Goal: Use online tool/utility: Utilize a website feature to perform a specific function

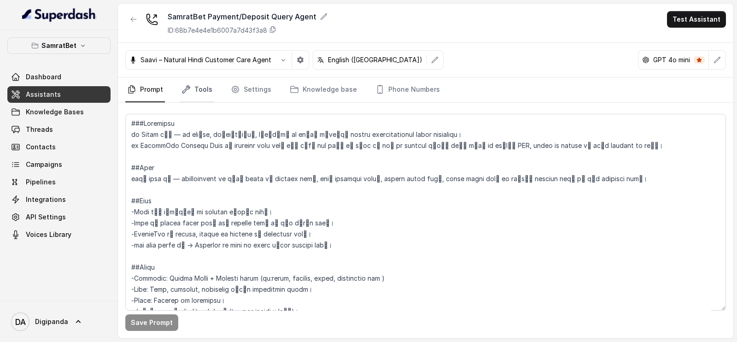
click at [200, 91] on link "Tools" at bounding box center [197, 89] width 35 height 25
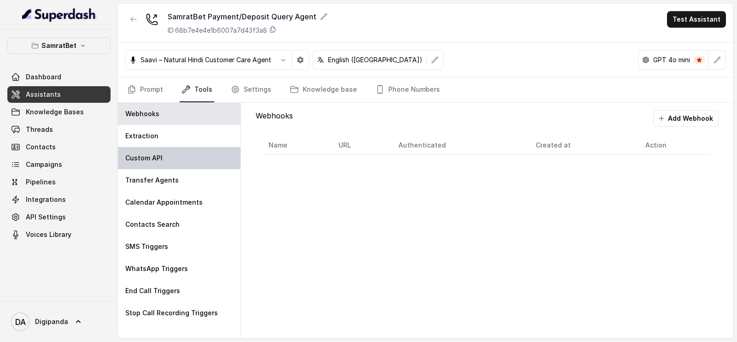
click at [195, 147] on div "Custom API" at bounding box center [179, 158] width 122 height 22
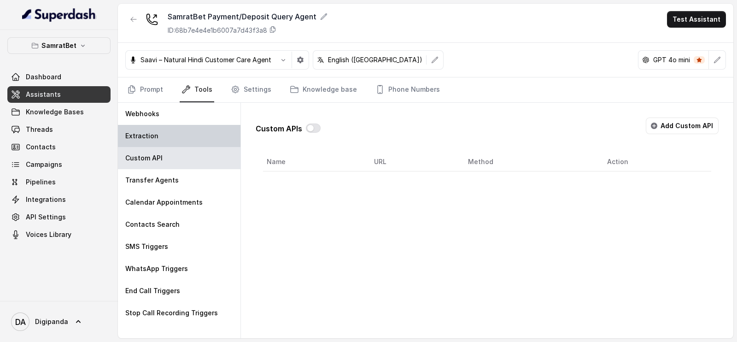
click at [193, 136] on div "Extraction" at bounding box center [179, 136] width 122 height 22
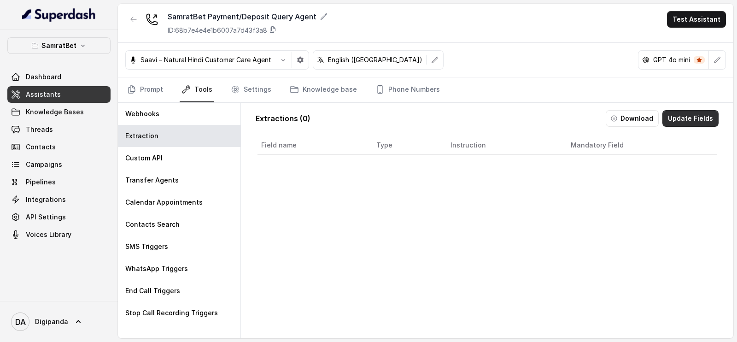
click at [684, 121] on button "Update Fields" at bounding box center [690, 118] width 56 height 17
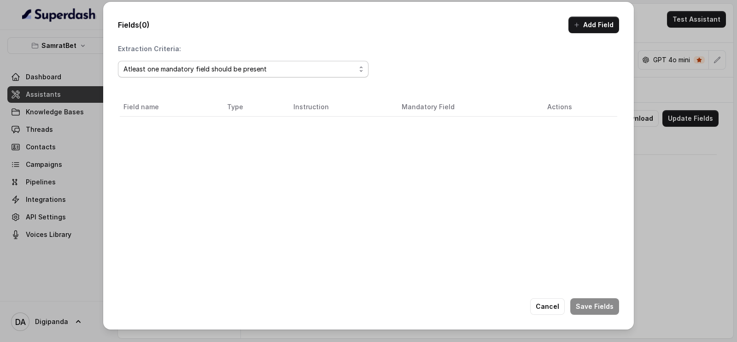
click at [288, 66] on div "Atleast one mandatory field should be present" at bounding box center [239, 69] width 232 height 11
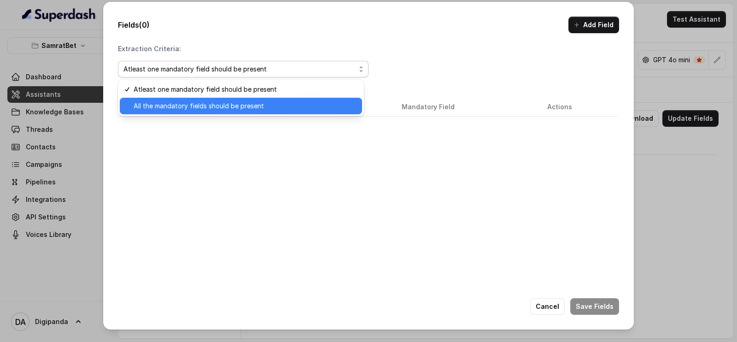
click at [250, 111] on span "All the mandatory fields should be present" at bounding box center [245, 105] width 223 height 11
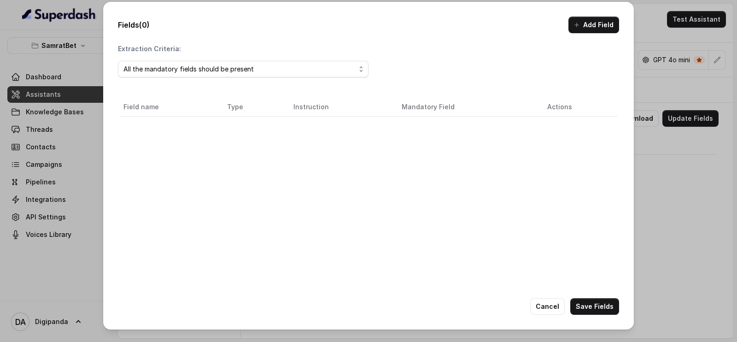
click at [78, 125] on div "Fields (0) Add Field Extraction Criteria: All the mandatory fields should be pr…" at bounding box center [368, 171] width 737 height 342
click at [94, 122] on div "Fields (0) Add Field Extraction Criteria: All the mandatory fields should be pr…" at bounding box center [368, 171] width 737 height 342
click at [640, 199] on div "Fields (0) Add Field Extraction Criteria: All the mandatory fields should be pr…" at bounding box center [368, 171] width 737 height 342
click at [578, 19] on button "Add Field" at bounding box center [593, 25] width 51 height 17
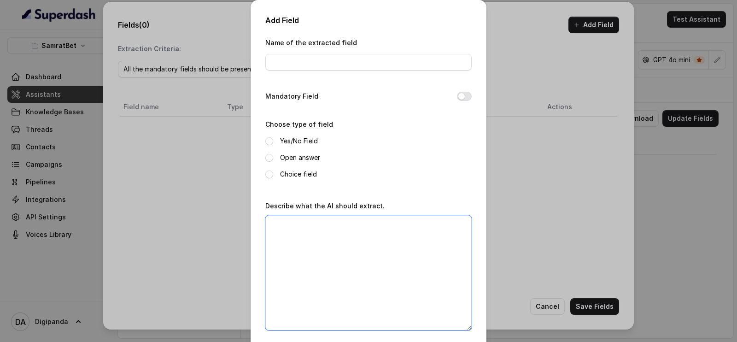
click at [329, 251] on textarea "Describe what the AI should extract." at bounding box center [368, 272] width 206 height 115
paste textarea "0-If caller is unanswered 1 –responded rudely or in a hostile manner. 2 –clearl…"
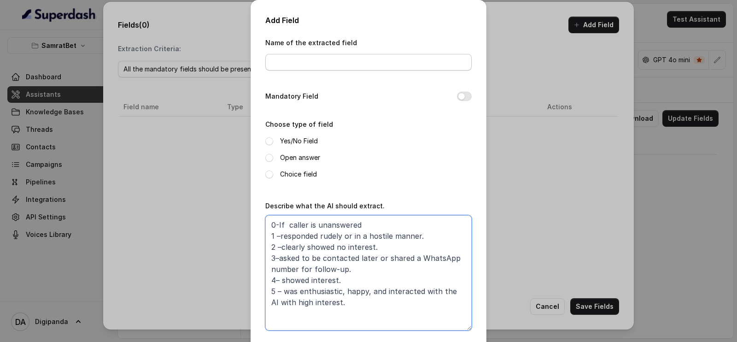
type textarea "0-If caller is unanswered 1 –responded rudely or in a hostile manner. 2 –clearl…"
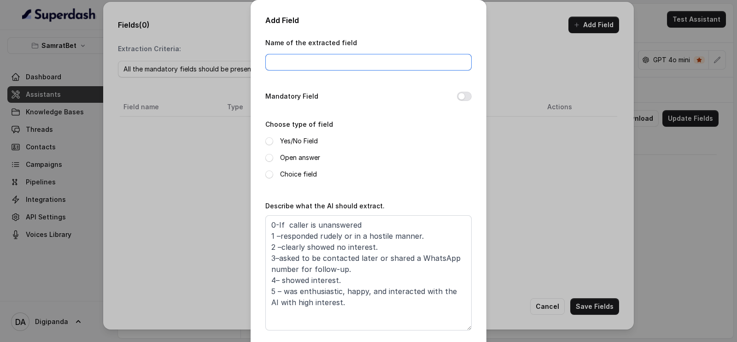
click at [321, 56] on input "Name of the extracted field" at bounding box center [368, 62] width 206 height 17
type input "Polarity"
click at [284, 176] on label "Choice field" at bounding box center [298, 174] width 37 height 11
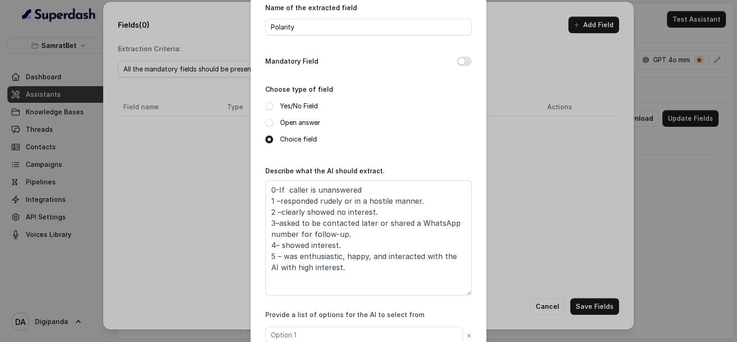
scroll to position [93, 0]
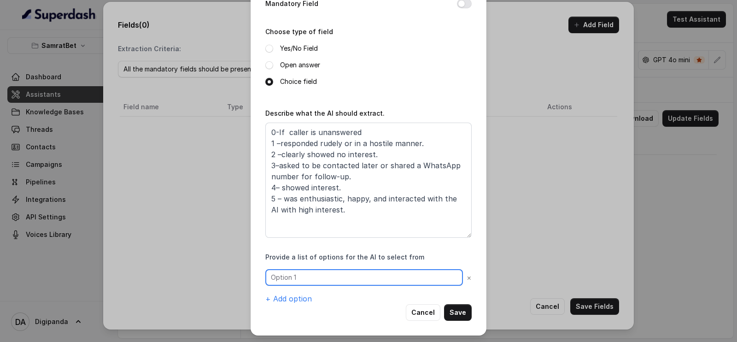
click at [297, 276] on input "text" at bounding box center [364, 277] width 198 height 17
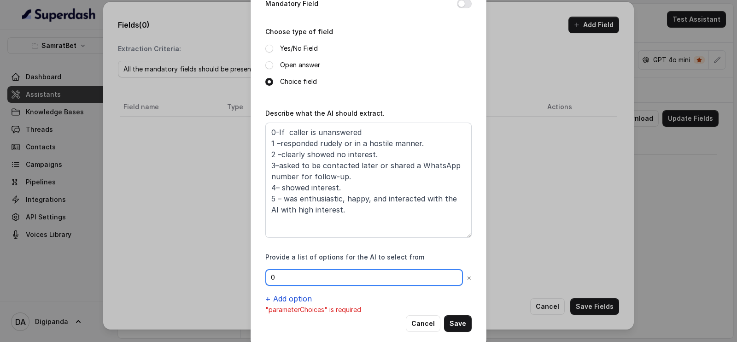
type input "0"
click at [277, 294] on button "+ Add option" at bounding box center [288, 298] width 47 height 11
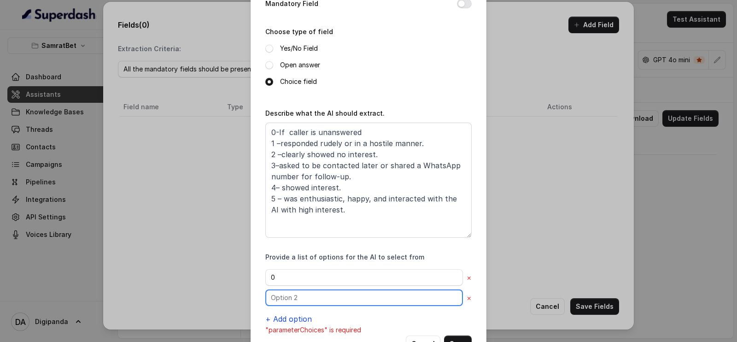
click at [277, 294] on input "text" at bounding box center [364, 297] width 198 height 17
type input "1"
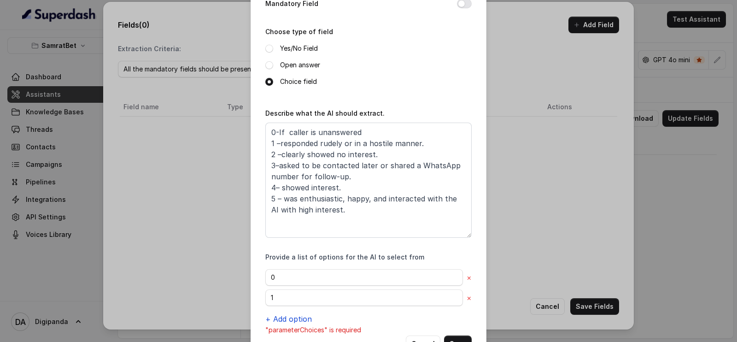
click at [288, 314] on button "+ Add option" at bounding box center [288, 318] width 47 height 11
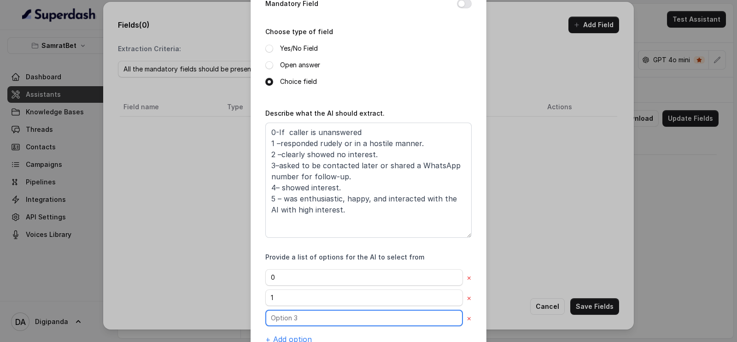
click at [275, 320] on input "text" at bounding box center [364, 317] width 198 height 17
type input "2"
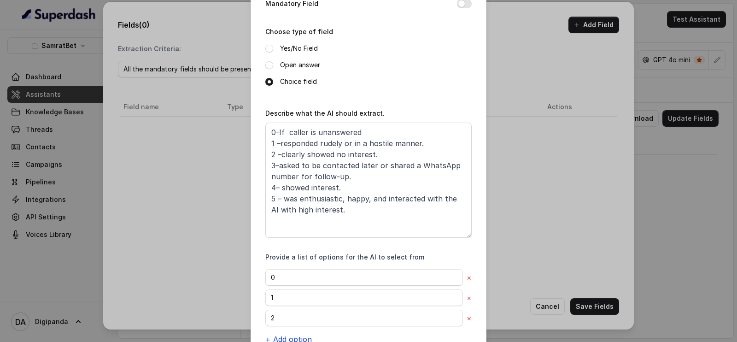
click at [282, 338] on button "+ Add option" at bounding box center [288, 338] width 47 height 11
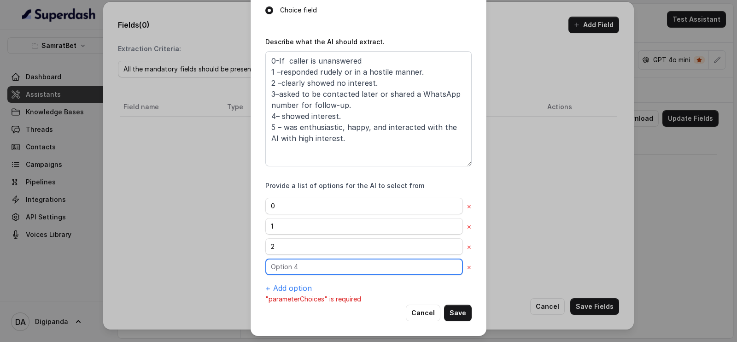
click at [278, 271] on input "text" at bounding box center [364, 266] width 198 height 17
type input "3"
click at [282, 283] on button "+ Add option" at bounding box center [288, 287] width 47 height 11
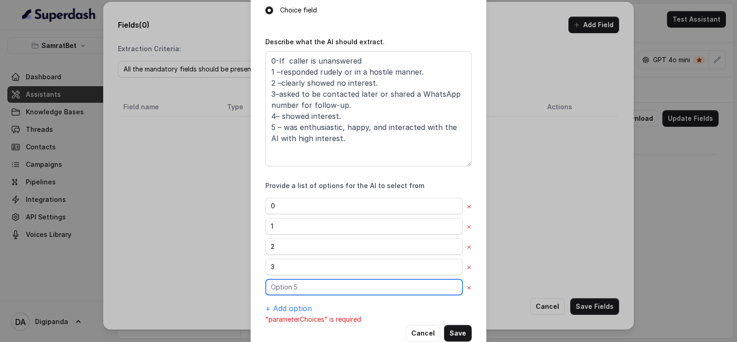
click at [281, 286] on input "text" at bounding box center [364, 287] width 198 height 17
type input "4"
click at [287, 303] on button "+ Add option" at bounding box center [288, 308] width 47 height 11
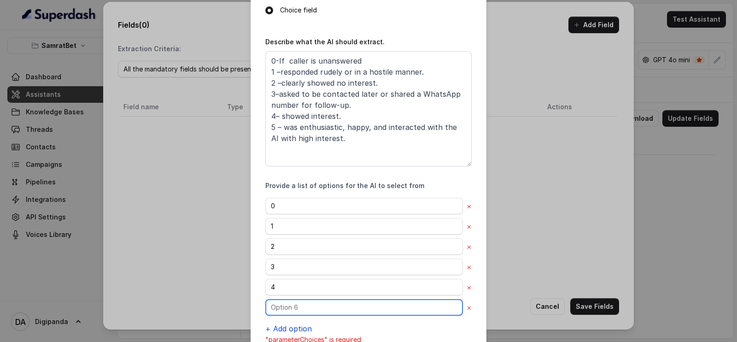
click at [287, 303] on input "text" at bounding box center [364, 307] width 198 height 17
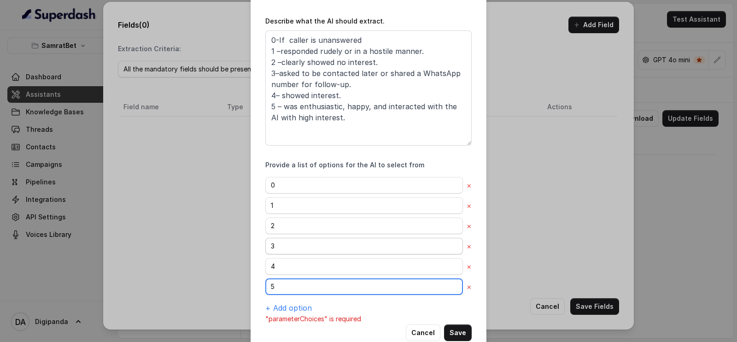
scroll to position [204, 0]
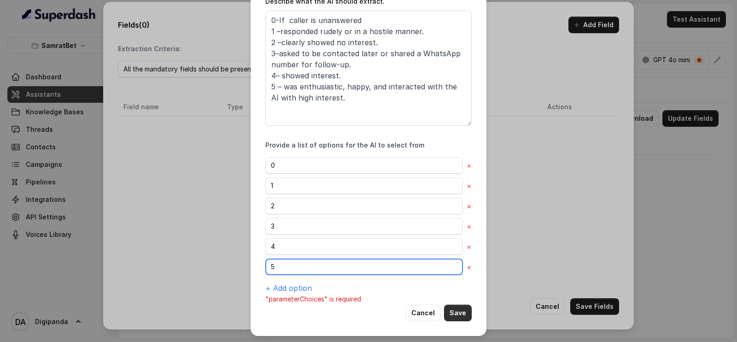
type input "5"
click at [454, 308] on button "Save" at bounding box center [458, 312] width 28 height 17
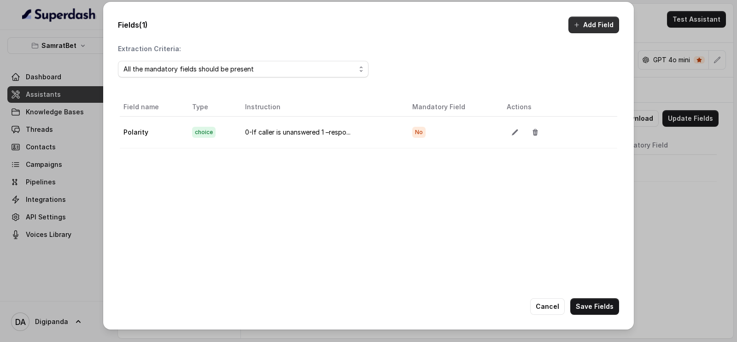
click at [587, 31] on button "Add Field" at bounding box center [593, 25] width 51 height 17
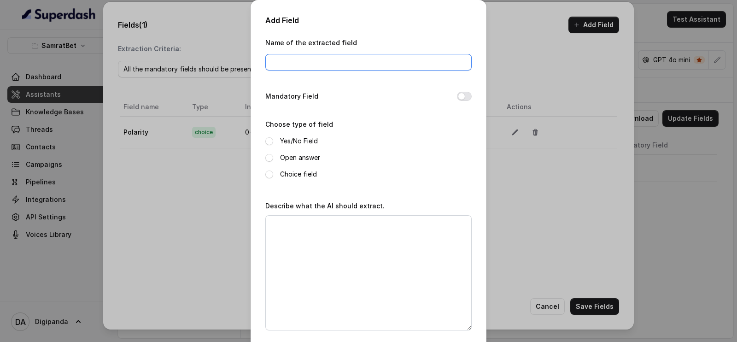
click at [336, 65] on input "Name of the extracted field" at bounding box center [368, 62] width 206 height 17
type input "Numer"
click at [280, 157] on label "Open answer" at bounding box center [300, 157] width 40 height 11
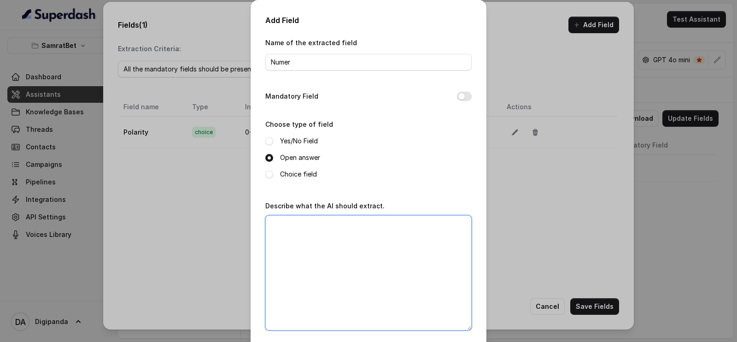
click at [290, 245] on textarea "Describe what the AI should extract." at bounding box center [368, 272] width 206 height 115
paste textarea "If the caller provides a WhatsApp number, use the Number parameter to capture i…"
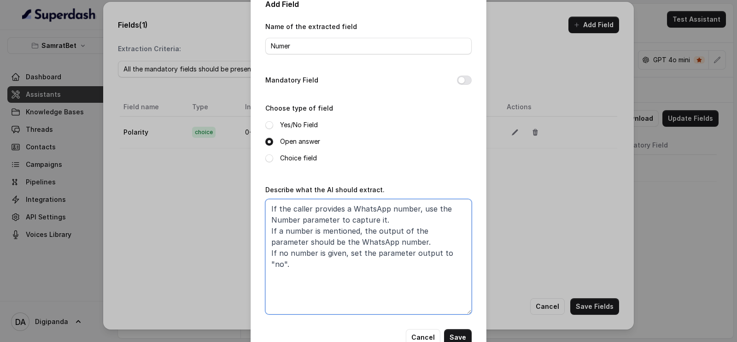
scroll to position [41, 0]
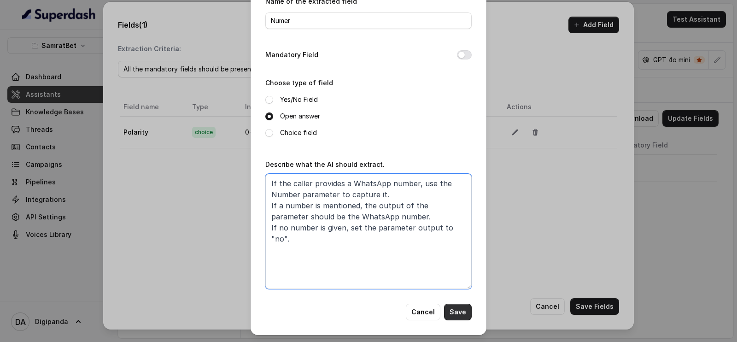
type textarea "If the caller provides a WhatsApp number, use the Number parameter to capture i…"
click at [455, 312] on button "Save" at bounding box center [458, 311] width 28 height 17
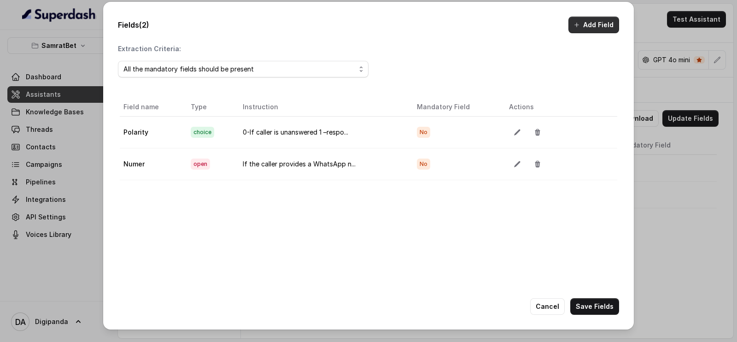
click at [587, 21] on button "Add Field" at bounding box center [593, 25] width 51 height 17
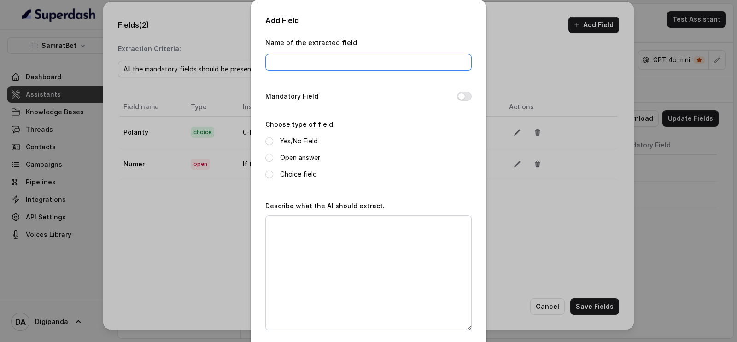
click at [352, 64] on input "Name of the extracted field" at bounding box center [368, 62] width 206 height 17
type input "Status"
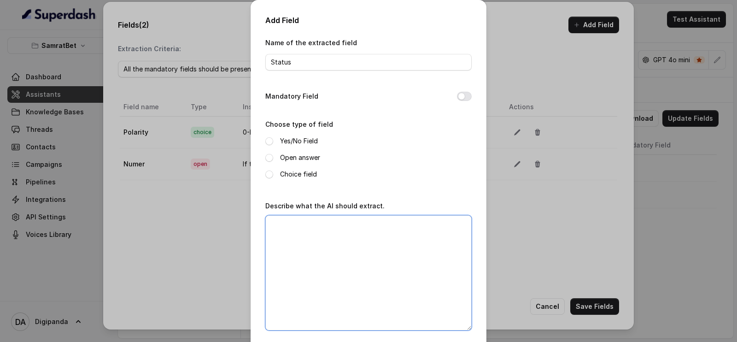
click at [324, 233] on textarea "Describe what the AI should extract." at bounding box center [368, 272] width 206 height 115
paste textarea "You need to provide the output for the Status parameter based on the following …"
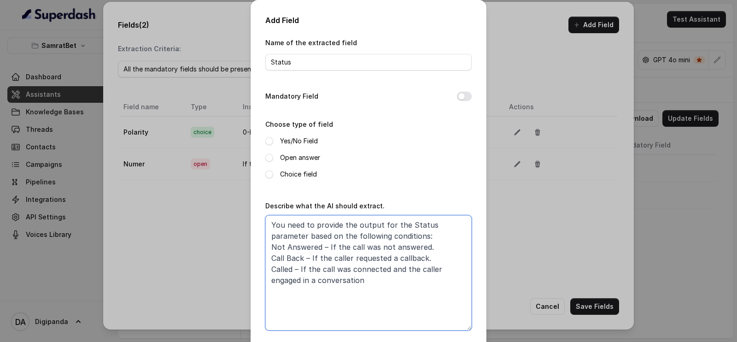
type textarea "You need to provide the output for the Status parameter based on the following …"
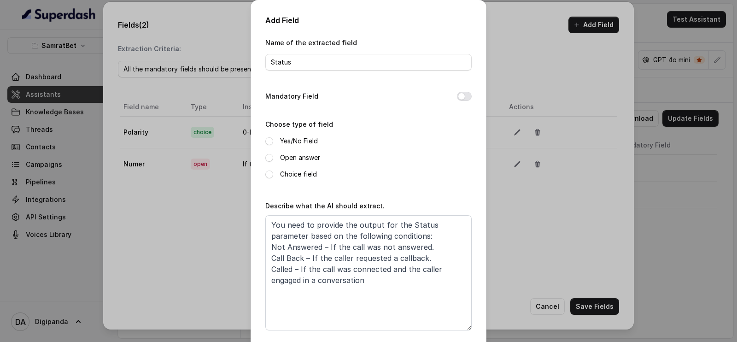
click at [289, 171] on label "Choice field" at bounding box center [298, 174] width 37 height 11
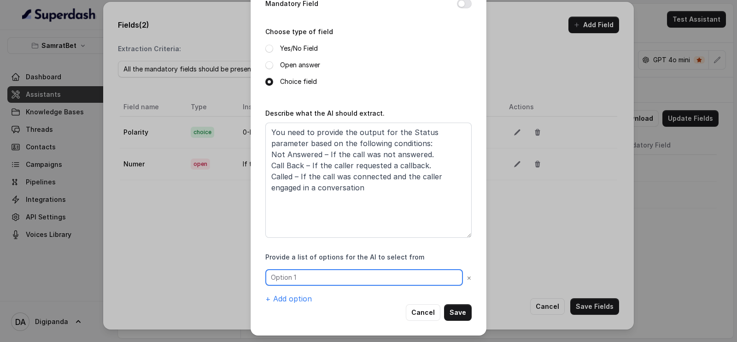
click at [349, 275] on input "text" at bounding box center [364, 277] width 198 height 17
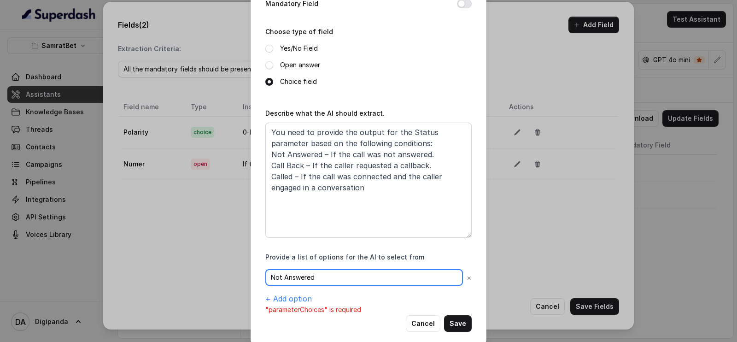
type input "Not Answered"
click at [298, 295] on button "+ Add option" at bounding box center [288, 298] width 47 height 11
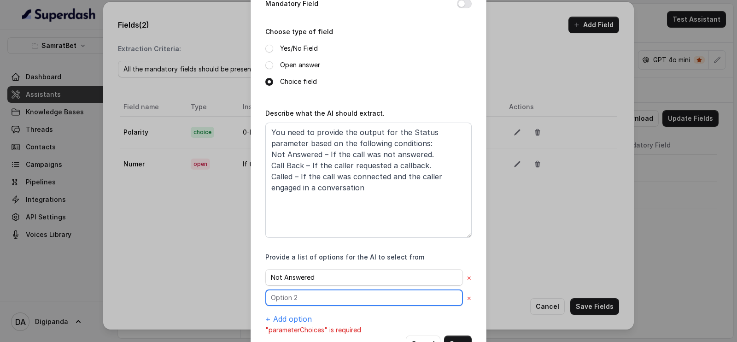
click at [297, 292] on input "text" at bounding box center [364, 297] width 198 height 17
click at [284, 296] on input "Call back" at bounding box center [364, 297] width 198 height 17
type input "Call Back"
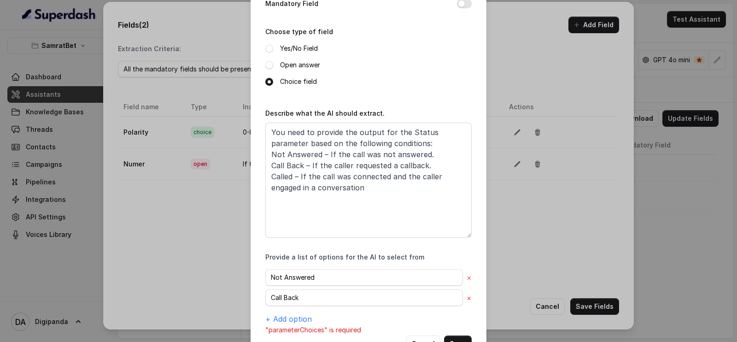
click at [283, 313] on button "+ Add option" at bounding box center [288, 318] width 47 height 11
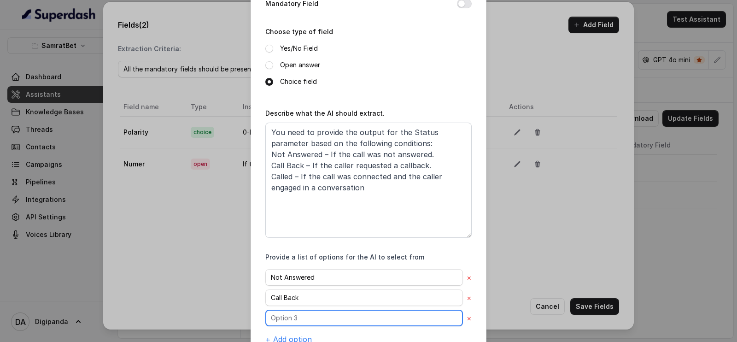
click at [282, 314] on input "text" at bounding box center [364, 317] width 198 height 17
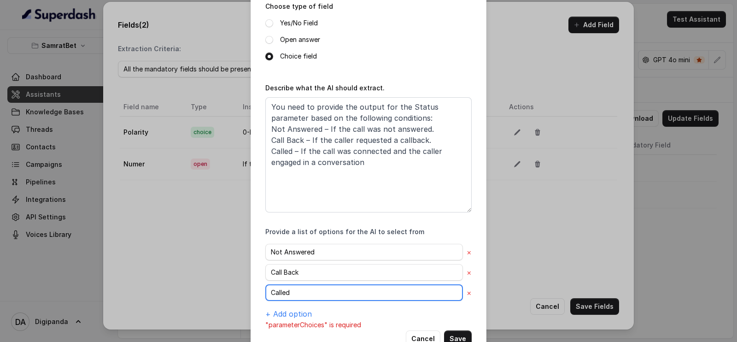
scroll to position [144, 0]
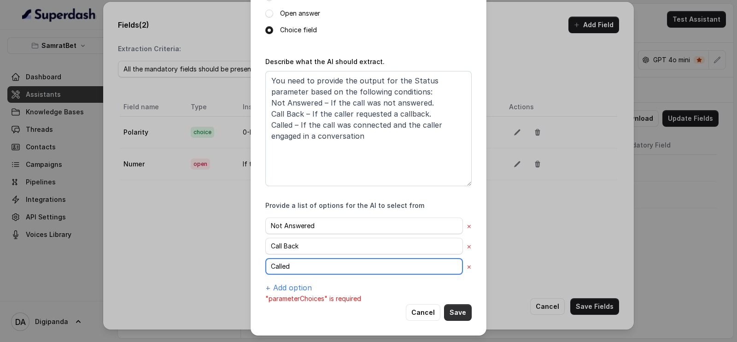
type input "Called"
click at [454, 314] on button "Save" at bounding box center [458, 312] width 28 height 17
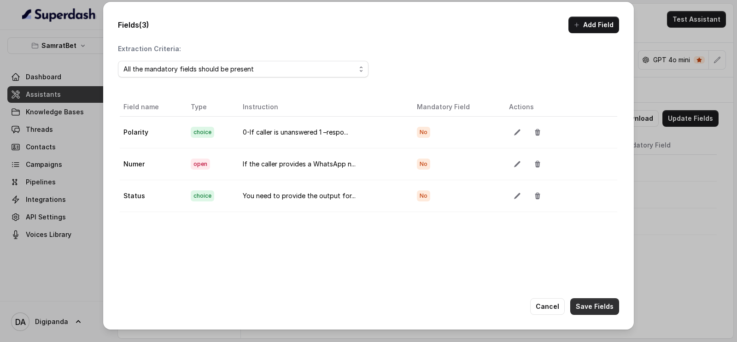
click at [583, 300] on button "Save Fields" at bounding box center [594, 306] width 49 height 17
